Goal: Information Seeking & Learning: Learn about a topic

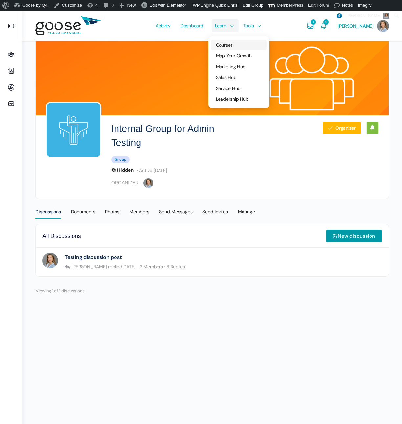
click at [224, 40] on link "Courses" at bounding box center [239, 45] width 56 height 11
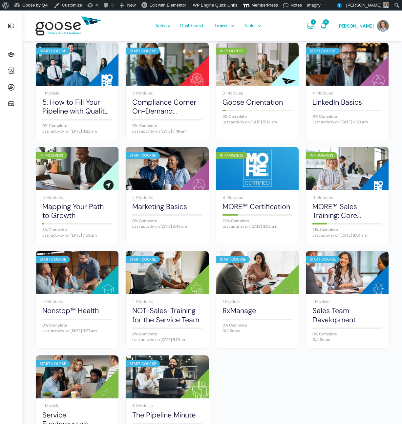
scroll to position [260, 0]
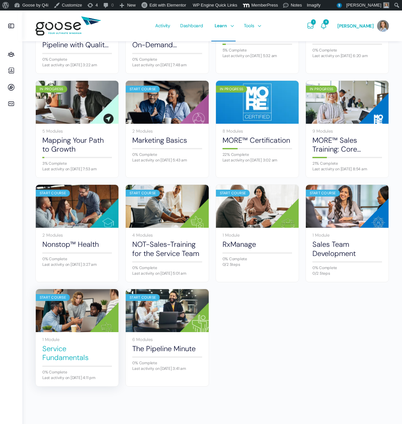
click at [67, 356] on link "Service Fundamentals" at bounding box center [77, 353] width 70 height 18
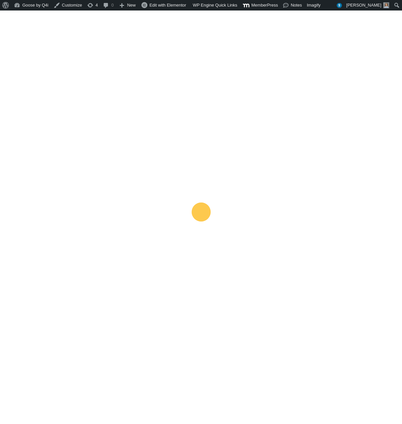
scroll to position [259, 0]
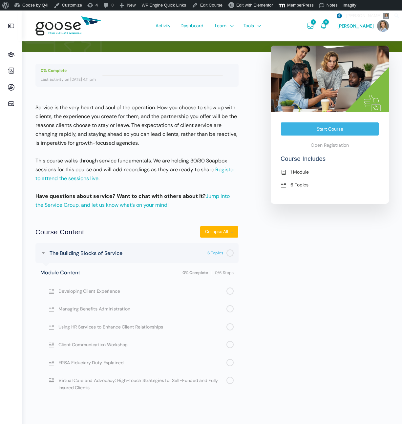
scroll to position [74, 0]
click at [130, 382] on span "Virtual Care and Advocacy: High-Touch Strategies for Self-Funded and Fully Insu…" at bounding box center [142, 384] width 168 height 15
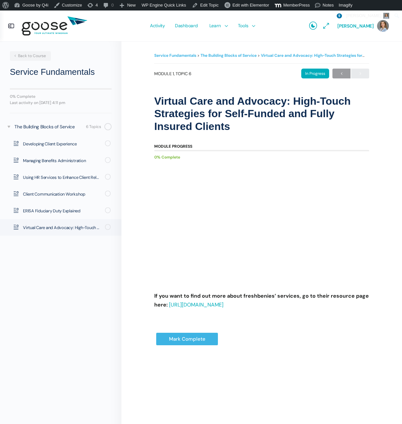
click at [210, 280] on e-page-transition at bounding box center [201, 212] width 402 height 424
